Goal: Transaction & Acquisition: Purchase product/service

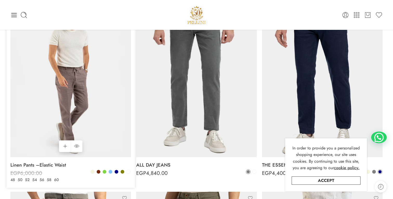
scroll to position [111, 0]
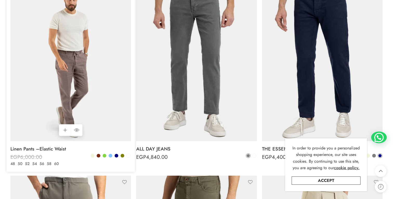
click at [79, 61] on img at bounding box center [70, 61] width 121 height 161
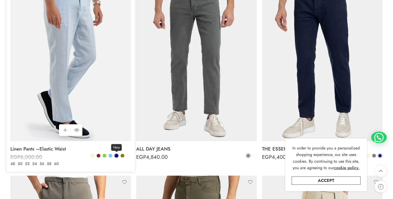
click at [116, 154] on span at bounding box center [117, 156] width 4 height 4
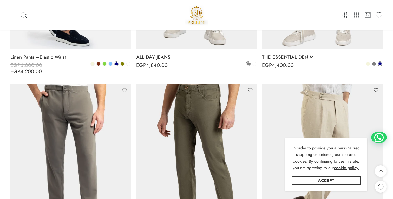
scroll to position [196, 0]
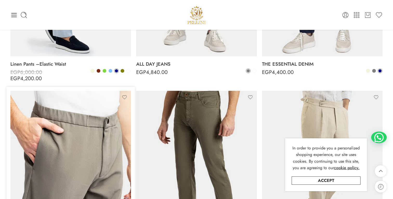
click at [85, 130] on img at bounding box center [70, 171] width 121 height 161
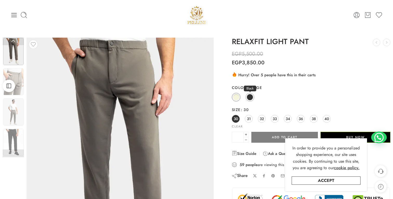
click at [250, 96] on span at bounding box center [250, 97] width 6 height 6
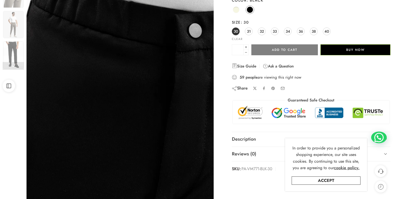
scroll to position [90, 0]
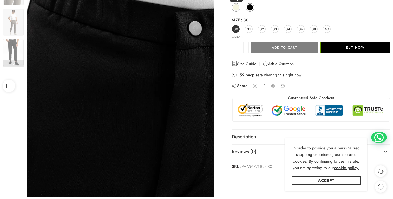
click at [234, 5] on span at bounding box center [236, 7] width 6 height 6
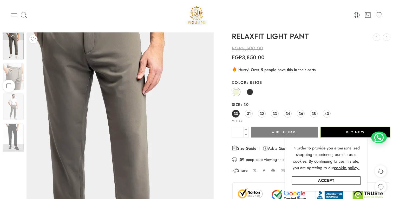
scroll to position [0, 0]
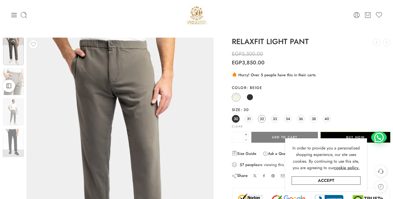
click at [261, 119] on span "32" at bounding box center [262, 118] width 4 height 7
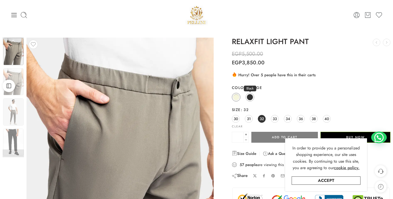
click at [250, 97] on span at bounding box center [250, 97] width 6 height 6
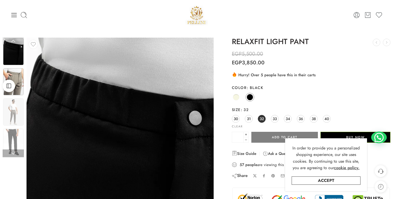
click at [18, 74] on img at bounding box center [13, 81] width 21 height 27
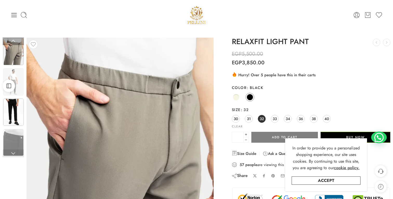
click at [20, 108] on img at bounding box center [13, 112] width 21 height 27
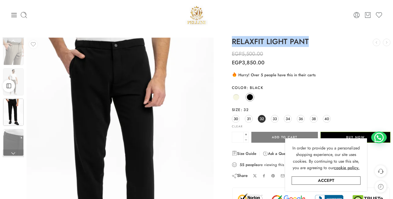
drag, startPoint x: 230, startPoint y: 38, endPoint x: 331, endPoint y: 39, distance: 100.6
click at [331, 39] on div "RELAXFIT LIGHT PANT ALL DAY JEANS EGP 4,840.00 PELLINI SIGNATURE T-SHIRT EGP 3,…" at bounding box center [311, 150] width 164 height 225
click at [299, 40] on h1 "RELAXFIT LIGHT PANT" at bounding box center [311, 42] width 159 height 8
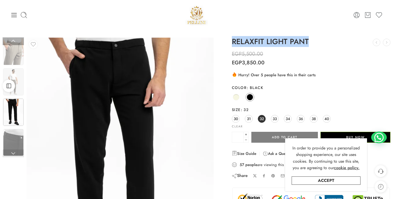
click at [9, 156] on link at bounding box center [13, 154] width 21 height 8
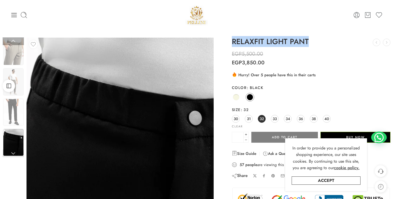
click at [16, 151] on link at bounding box center [13, 154] width 21 height 8
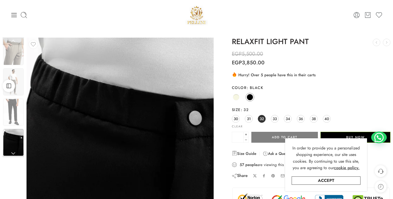
click at [280, 44] on h1 "RELAXFIT LIGHT PANT" at bounding box center [311, 42] width 159 height 8
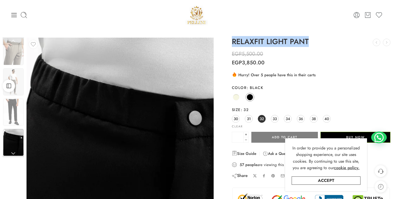
click at [280, 44] on h1 "RELAXFIT LIGHT PANT" at bounding box center [311, 42] width 159 height 8
copy div "RELAXFIT LIGHT PANT ALL DAY JEANS EGP 4,840.00 PELLINI SIGNATURE T-SHIRT EGP 3,…"
